Goal: Task Accomplishment & Management: Manage account settings

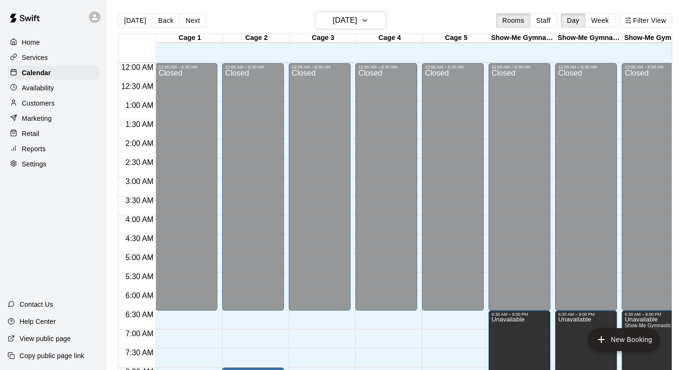
scroll to position [351, 0]
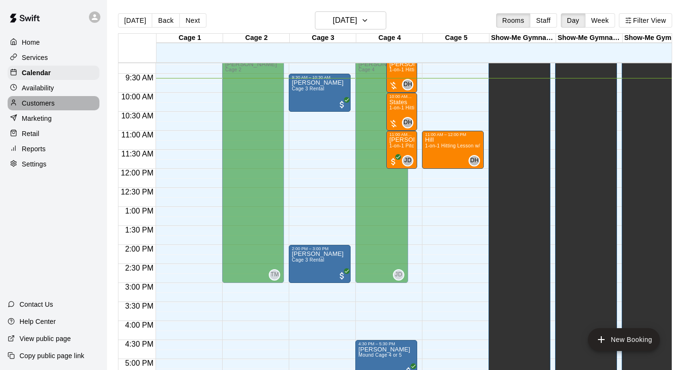
click at [36, 109] on div "Customers" at bounding box center [54, 103] width 92 height 14
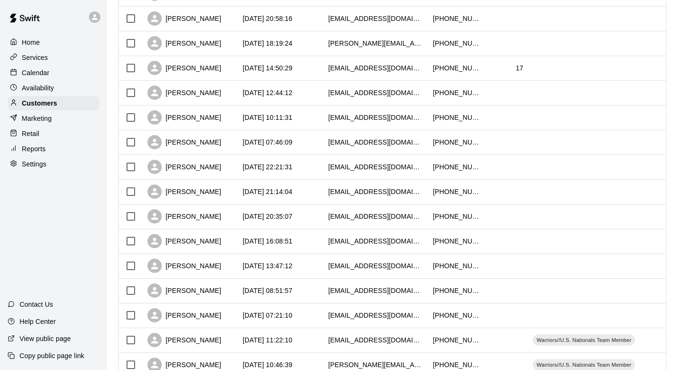
scroll to position [175, 0]
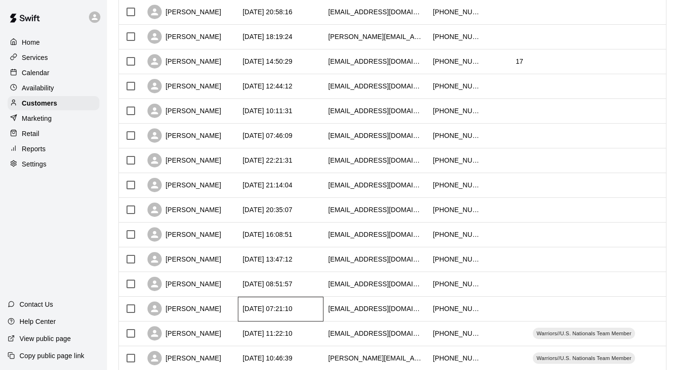
click at [317, 311] on div "[DATE] 07:21:10" at bounding box center [281, 309] width 86 height 25
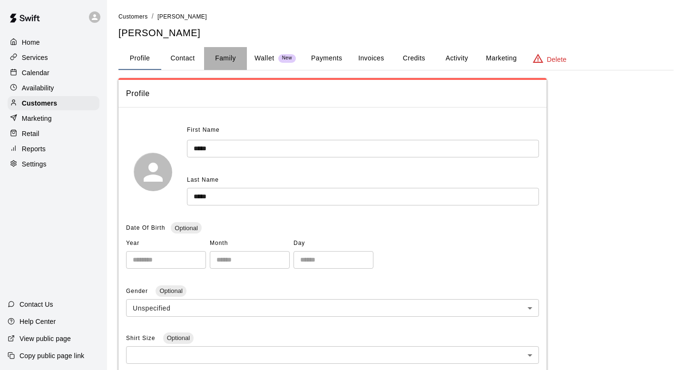
click at [229, 58] on button "Family" at bounding box center [225, 58] width 43 height 23
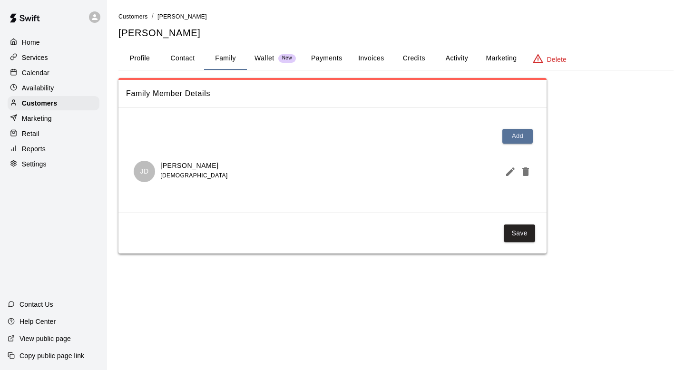
click at [146, 58] on button "Profile" at bounding box center [139, 58] width 43 height 23
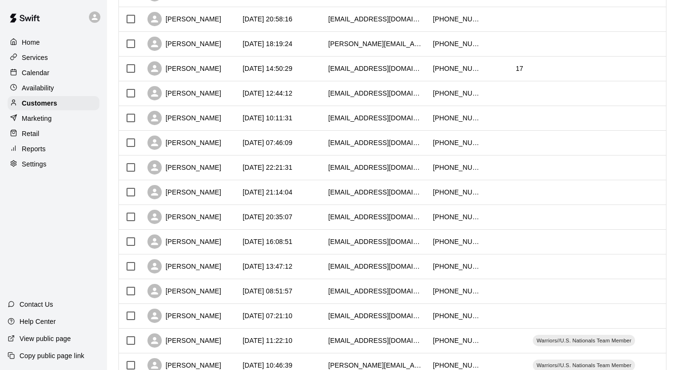
scroll to position [178, 0]
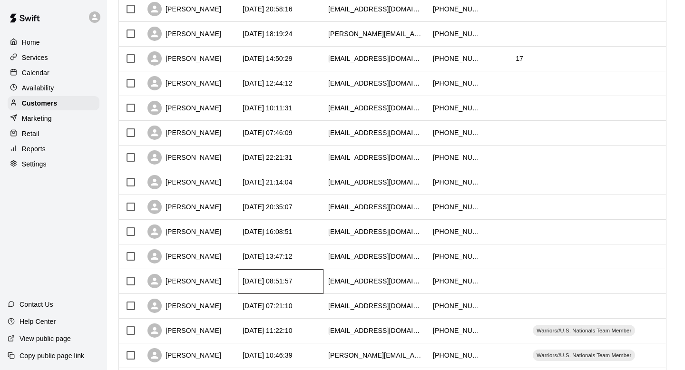
click at [317, 283] on div "[DATE] 08:51:57" at bounding box center [281, 281] width 86 height 25
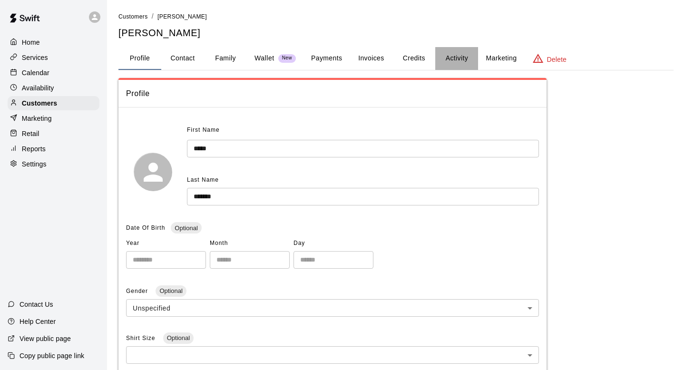
click at [464, 58] on button "Activity" at bounding box center [456, 58] width 43 height 23
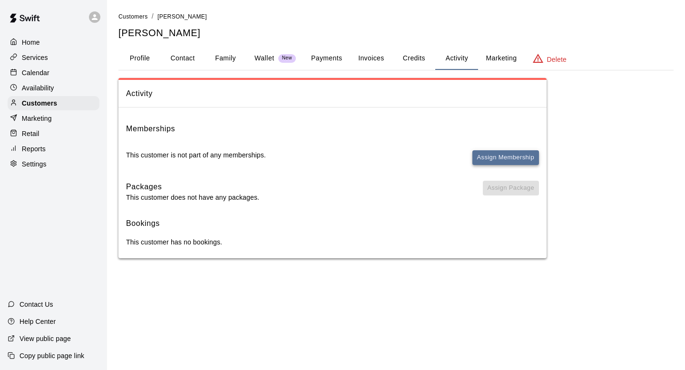
click at [517, 152] on button "Assign Membership" at bounding box center [505, 157] width 67 height 15
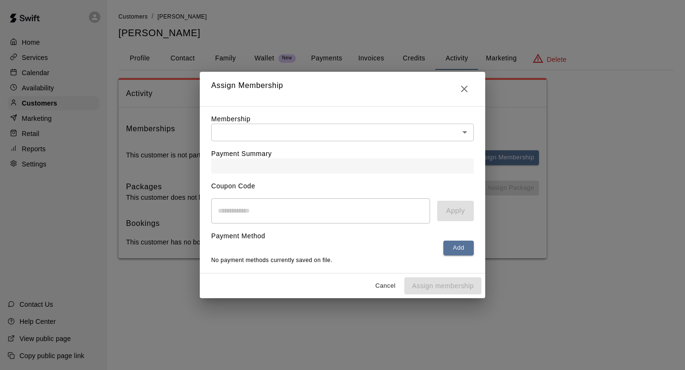
click at [394, 122] on div "Membership ​ ​" at bounding box center [342, 127] width 262 height 27
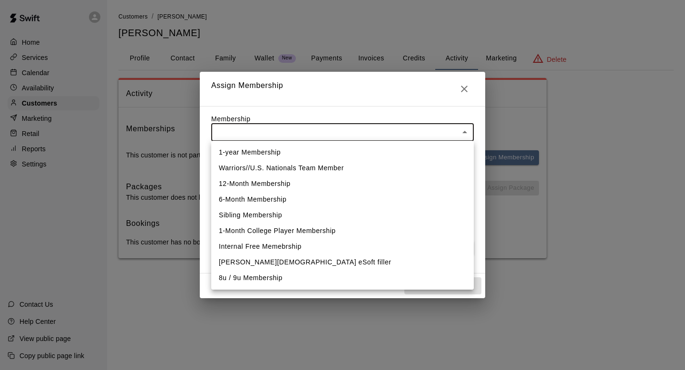
click at [394, 127] on body "Home Services Calendar Availability Customers Marketing Retail Reports Settings…" at bounding box center [342, 138] width 685 height 277
click at [363, 165] on li "Warriors//U.S. Nationals Team Member" at bounding box center [342, 168] width 262 height 16
type input "**********"
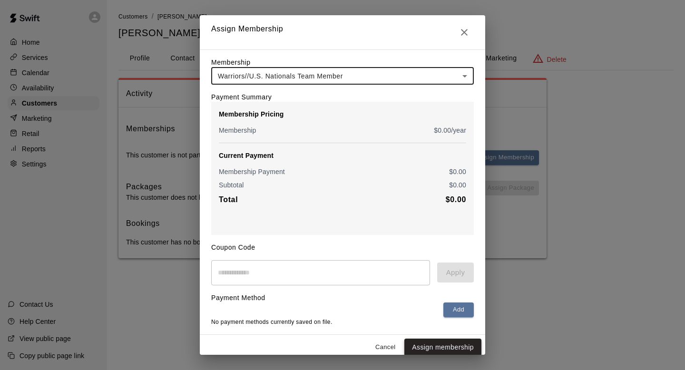
click at [453, 348] on button "Assign membership" at bounding box center [442, 347] width 77 height 18
